Goal: Task Accomplishment & Management: Manage account settings

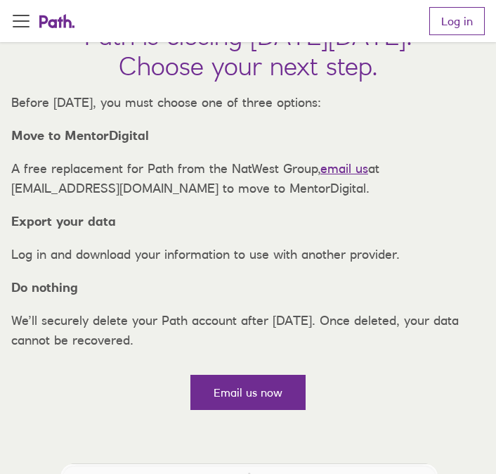
scroll to position [81, 0]
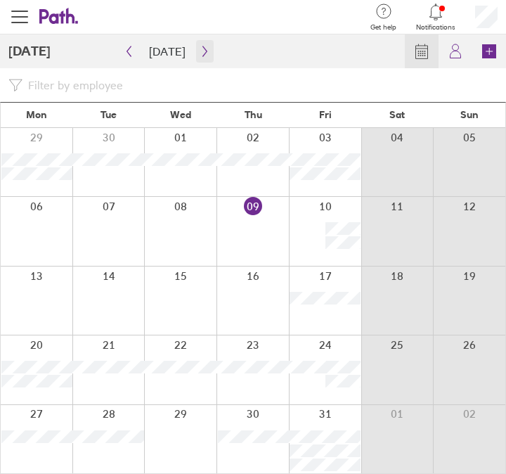
click at [200, 56] on icon "button" at bounding box center [205, 51] width 11 height 11
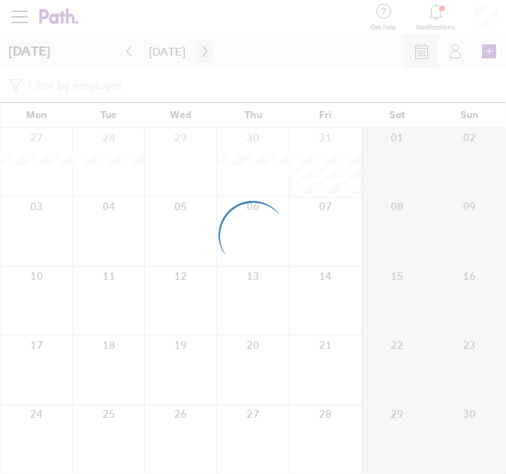
click at [196, 56] on div at bounding box center [253, 237] width 506 height 474
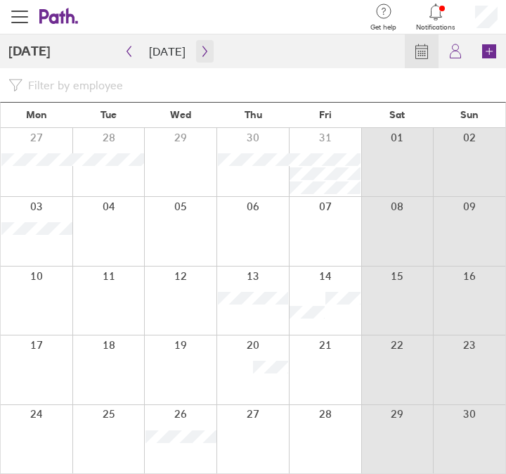
click at [200, 56] on icon "button" at bounding box center [205, 51] width 11 height 11
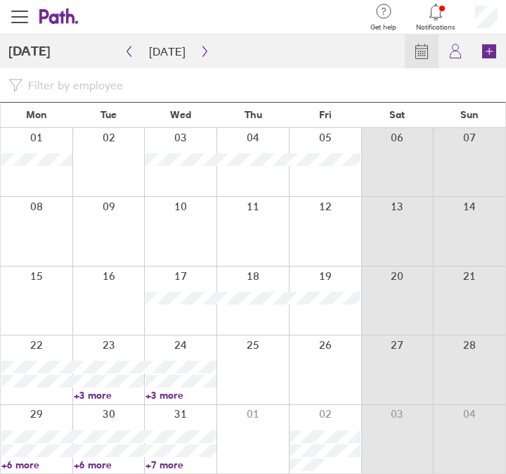
click at [165, 466] on link "+7 more" at bounding box center [180, 464] width 71 height 13
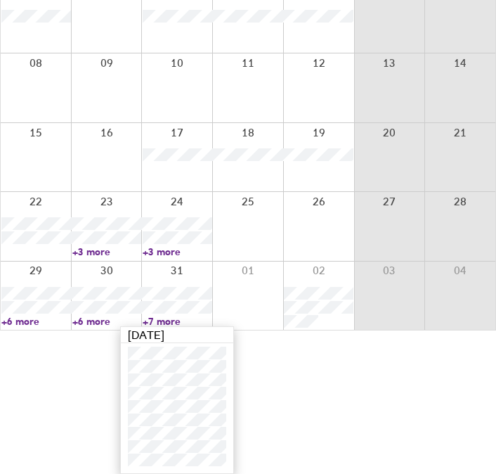
scroll to position [143, 0]
click at [104, 321] on link "+6 more" at bounding box center [107, 321] width 70 height 13
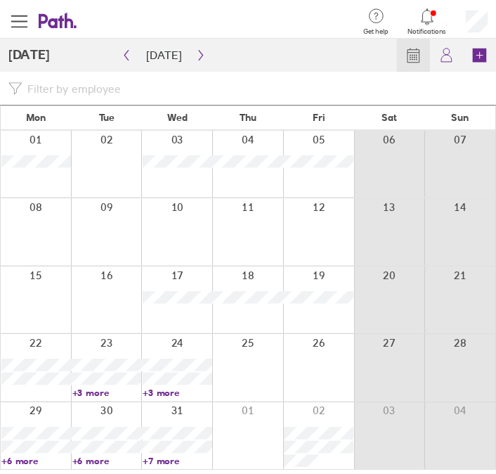
scroll to position [0, 0]
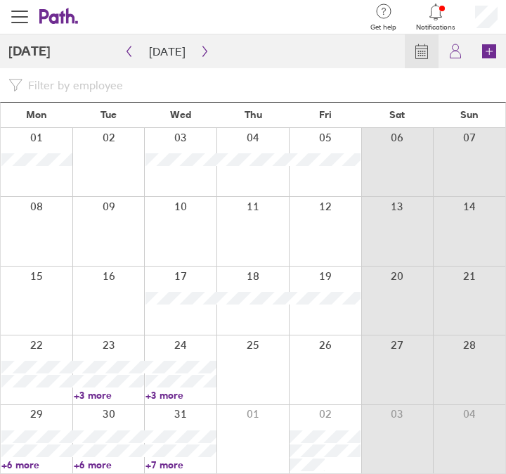
click at [41, 467] on link "+6 more" at bounding box center [36, 464] width 71 height 13
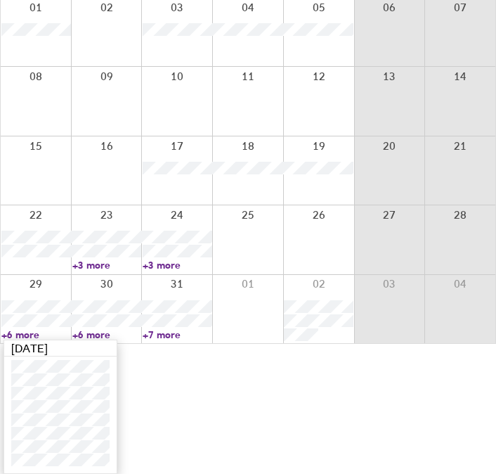
scroll to position [130, 0]
click at [92, 335] on link "+6 more" at bounding box center [107, 334] width 70 height 13
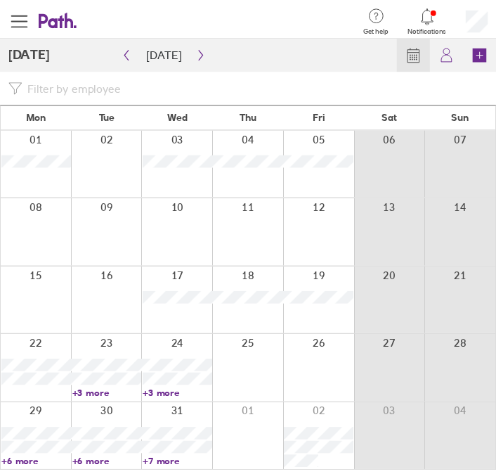
scroll to position [0, 0]
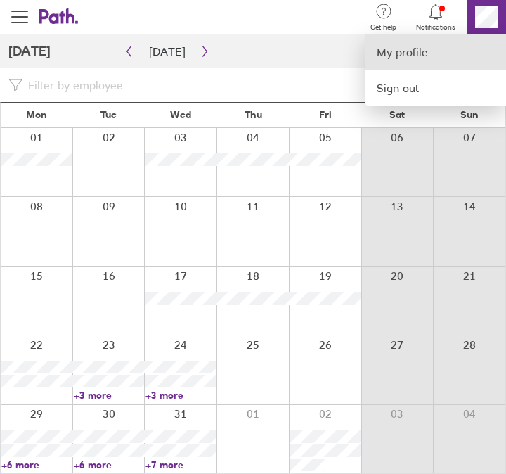
click at [423, 49] on link "My profile" at bounding box center [436, 52] width 141 height 36
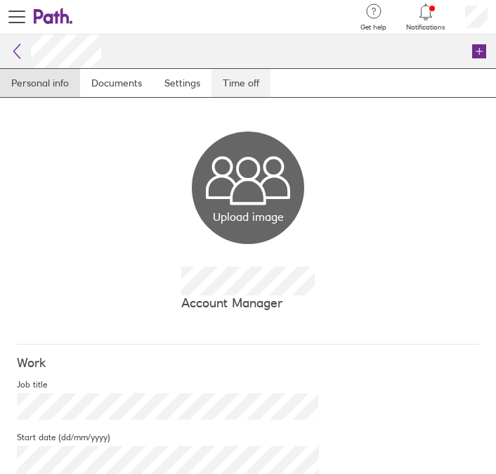
click at [249, 82] on link "Time off" at bounding box center [241, 83] width 59 height 28
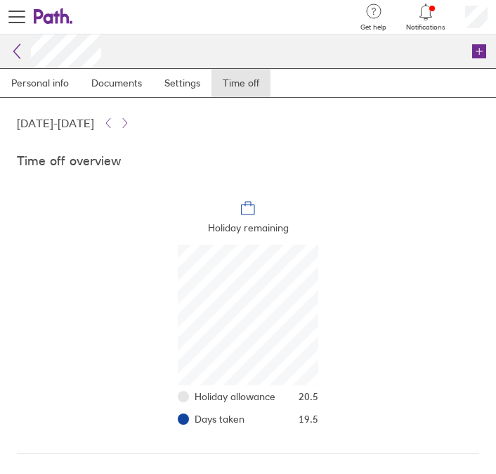
click at [18, 50] on icon at bounding box center [16, 51] width 17 height 17
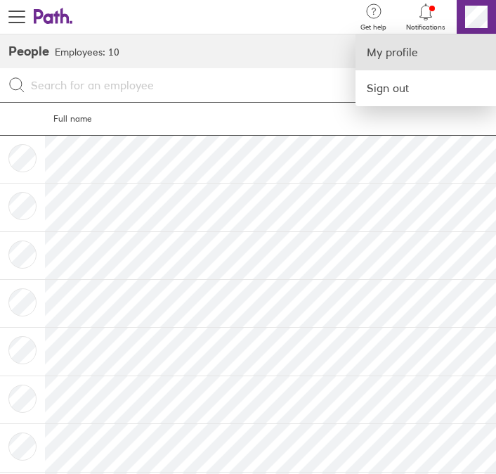
click at [380, 53] on link "My profile" at bounding box center [426, 52] width 141 height 36
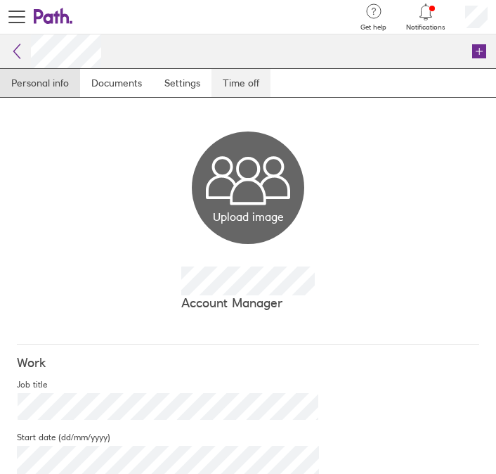
click at [235, 89] on link "Time off" at bounding box center [241, 83] width 59 height 28
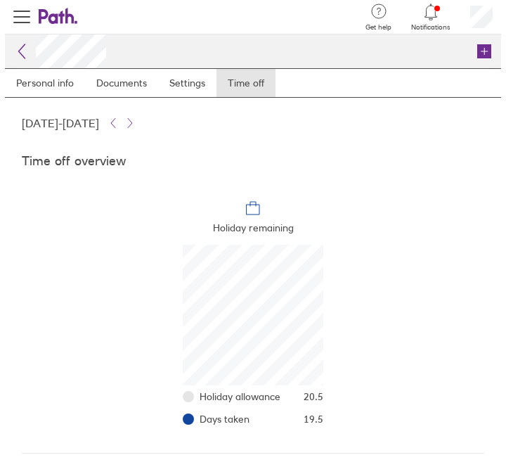
scroll to position [141, 141]
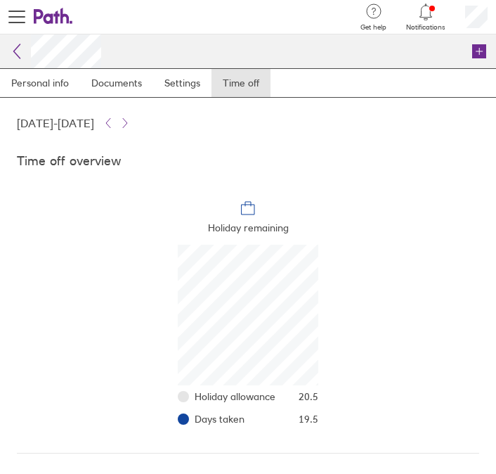
click at [55, 24] on icon at bounding box center [53, 16] width 39 height 17
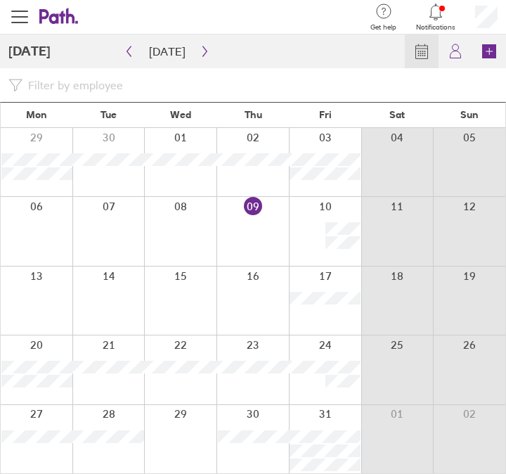
click at [200, 49] on icon "button" at bounding box center [205, 51] width 11 height 11
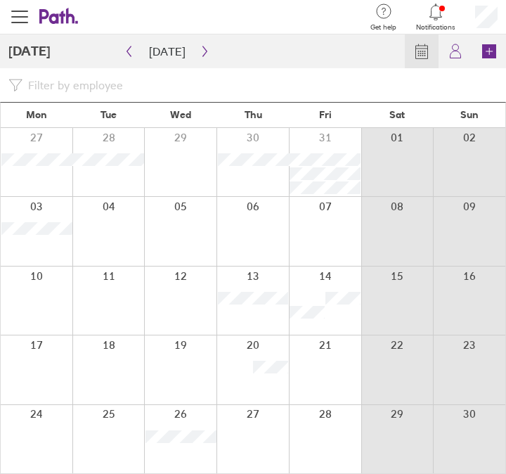
click at [200, 49] on icon "button" at bounding box center [205, 51] width 11 height 11
